Goal: Information Seeking & Learning: Learn about a topic

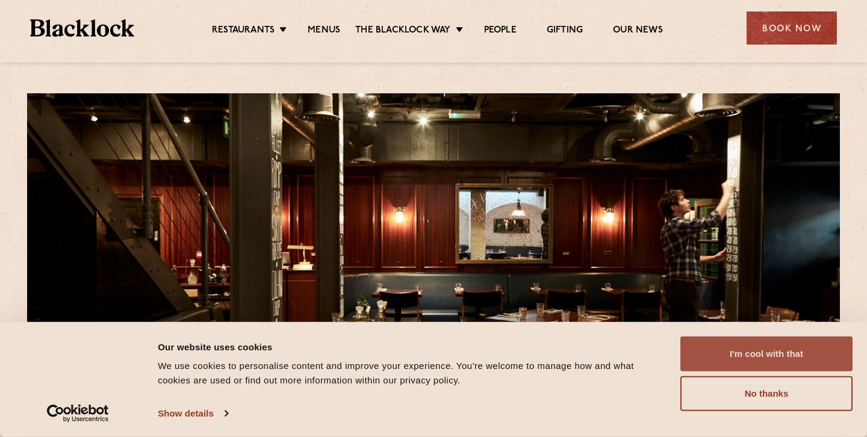
click at [711, 353] on button "I'm cool with that" at bounding box center [766, 353] width 172 height 35
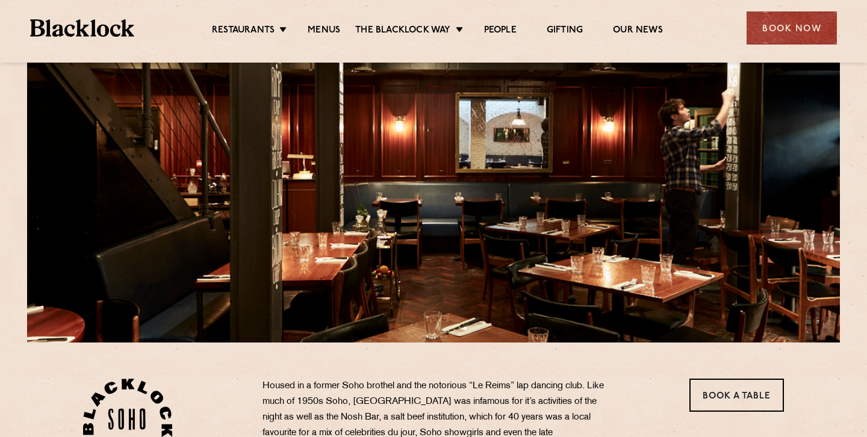
scroll to position [83, 0]
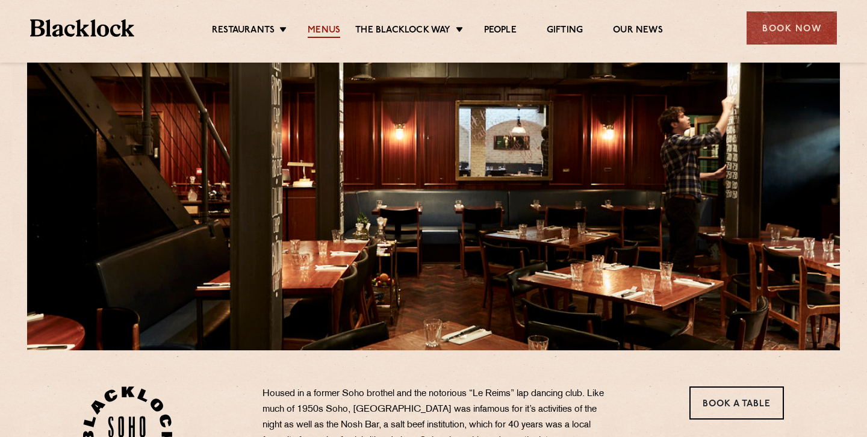
click at [317, 28] on link "Menus" at bounding box center [324, 31] width 33 height 13
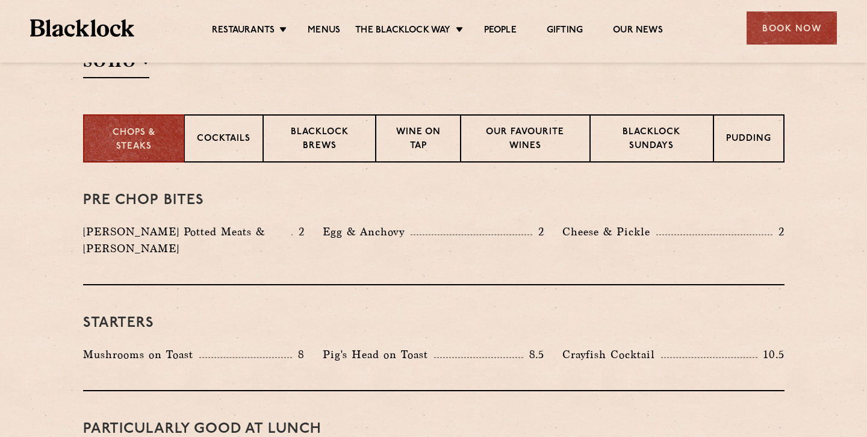
scroll to position [444, 0]
click at [675, 122] on div "Blacklock Sundays" at bounding box center [651, 138] width 123 height 48
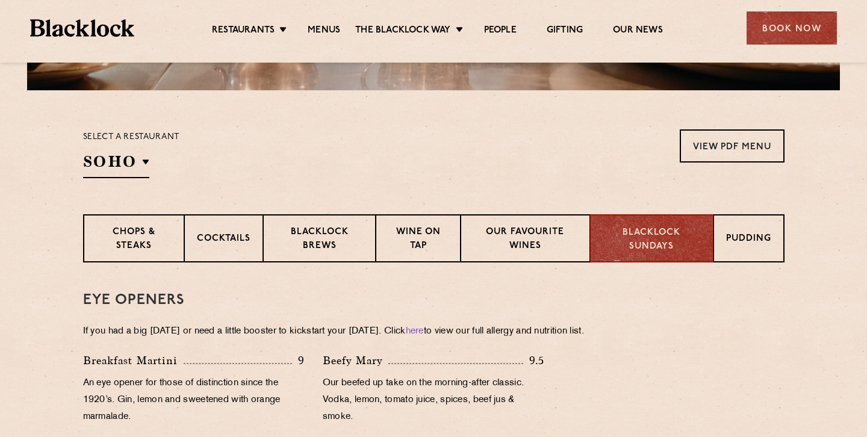
scroll to position [339, 0]
